Goal: Task Accomplishment & Management: Use online tool/utility

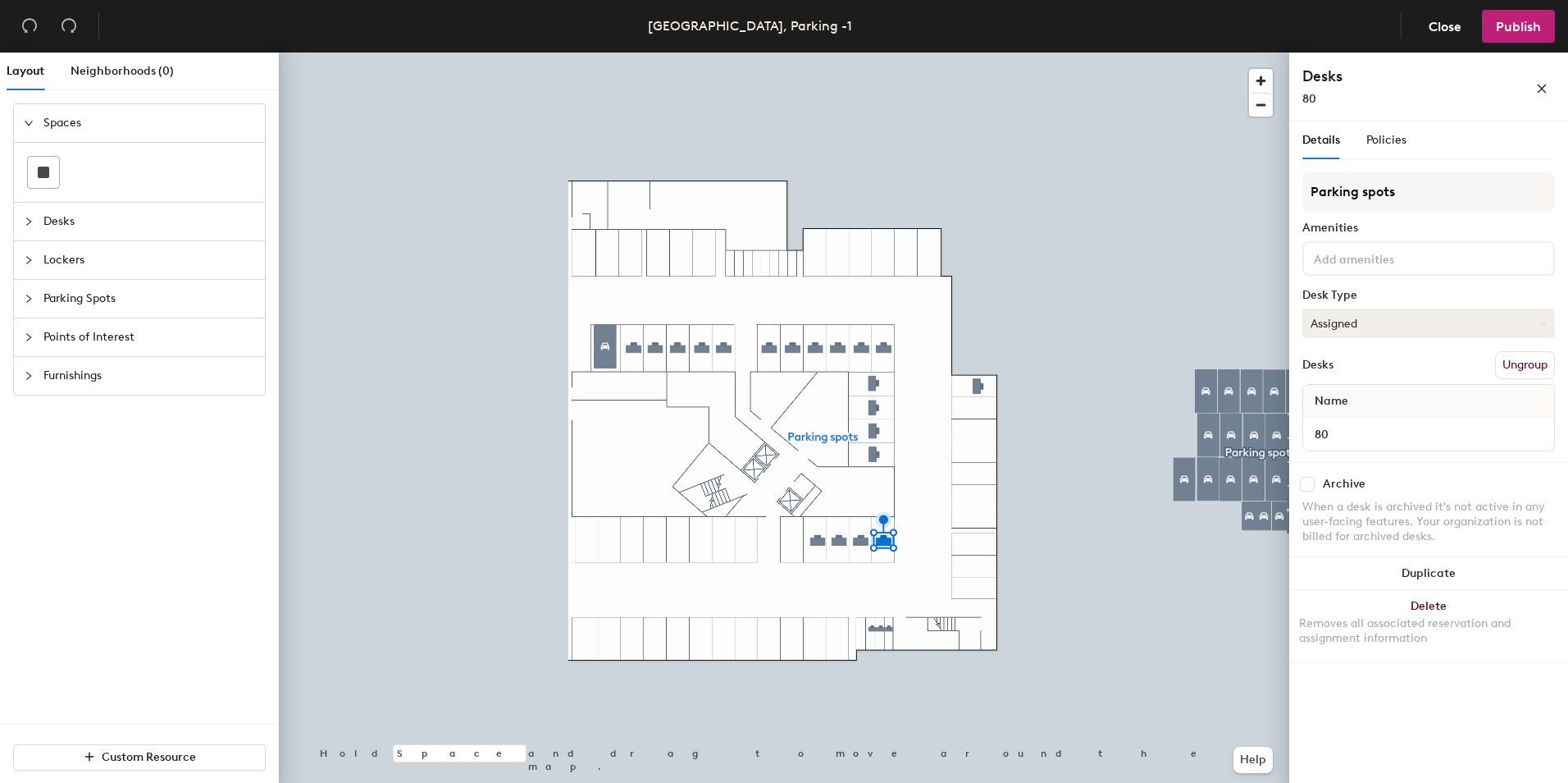
click at [1350, 310] on button "Assigned" at bounding box center [1429, 323] width 253 height 29
click at [1384, 326] on button "Assigned" at bounding box center [1429, 323] width 253 height 29
click at [1353, 421] on div "Hoteled" at bounding box center [1385, 422] width 164 height 24
click at [1514, 21] on span "Publish" at bounding box center [1518, 27] width 45 height 16
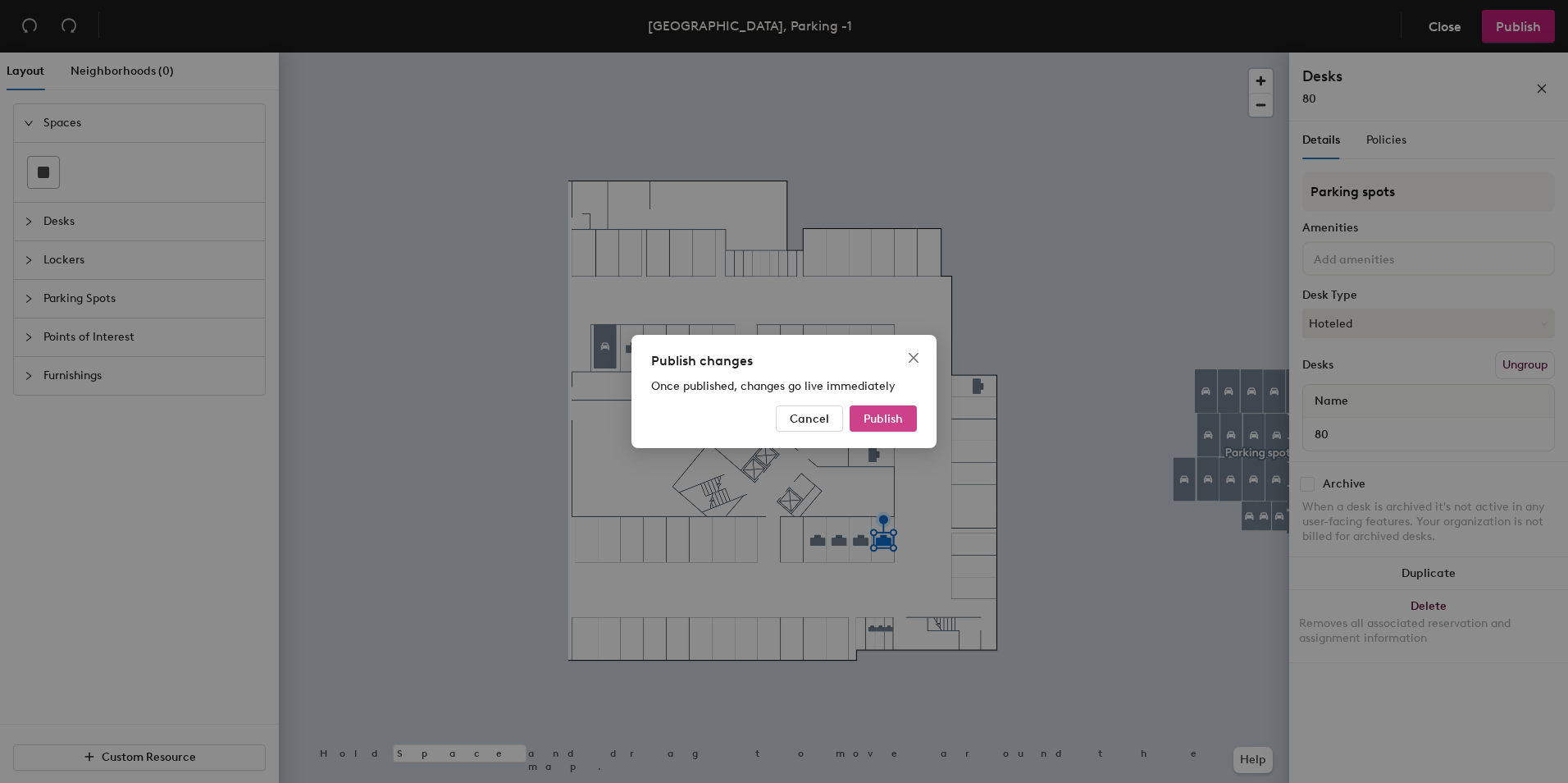
click at [888, 412] on span "Publish" at bounding box center [883, 418] width 39 height 14
